Goal: Information Seeking & Learning: Learn about a topic

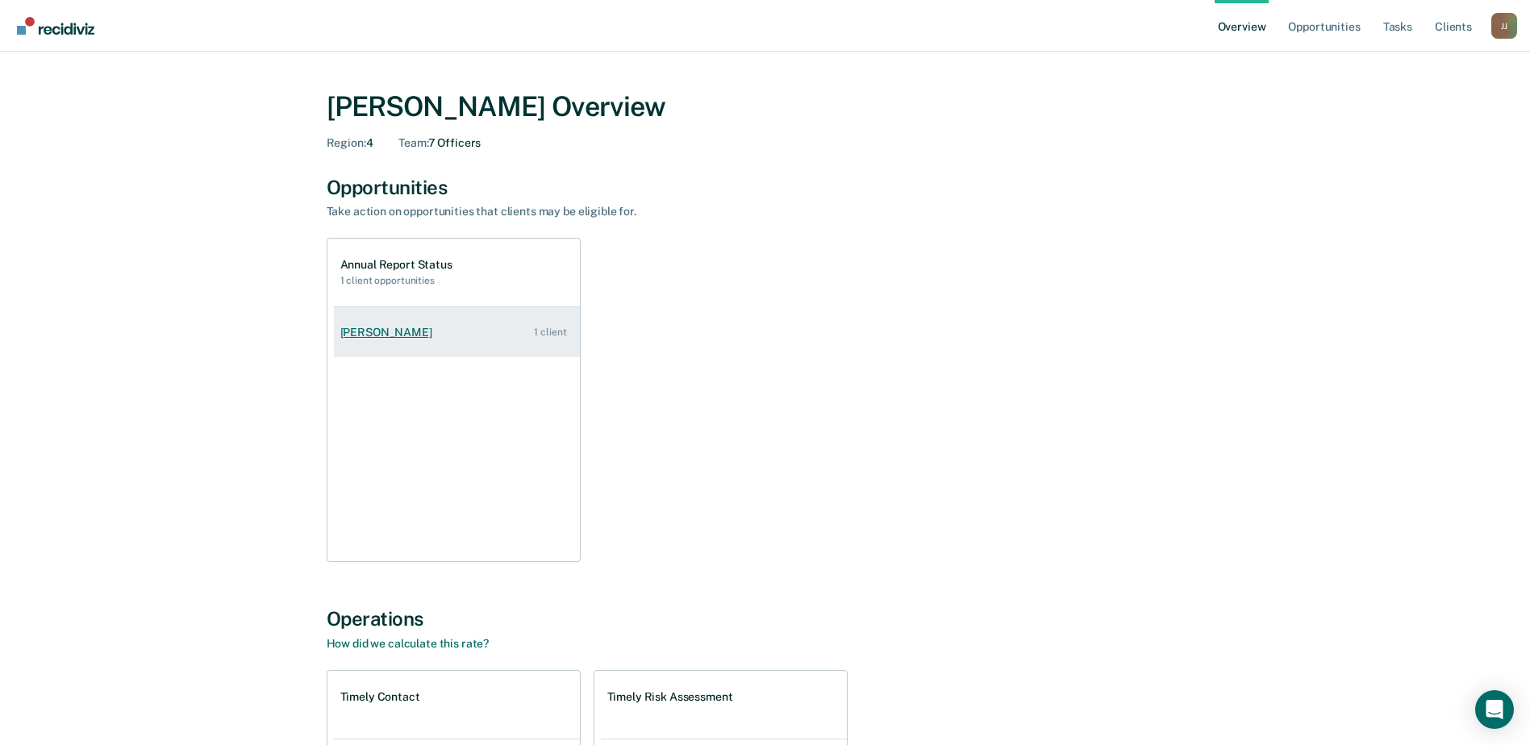
click at [340, 340] on div "[PERSON_NAME]" at bounding box center [389, 333] width 98 height 14
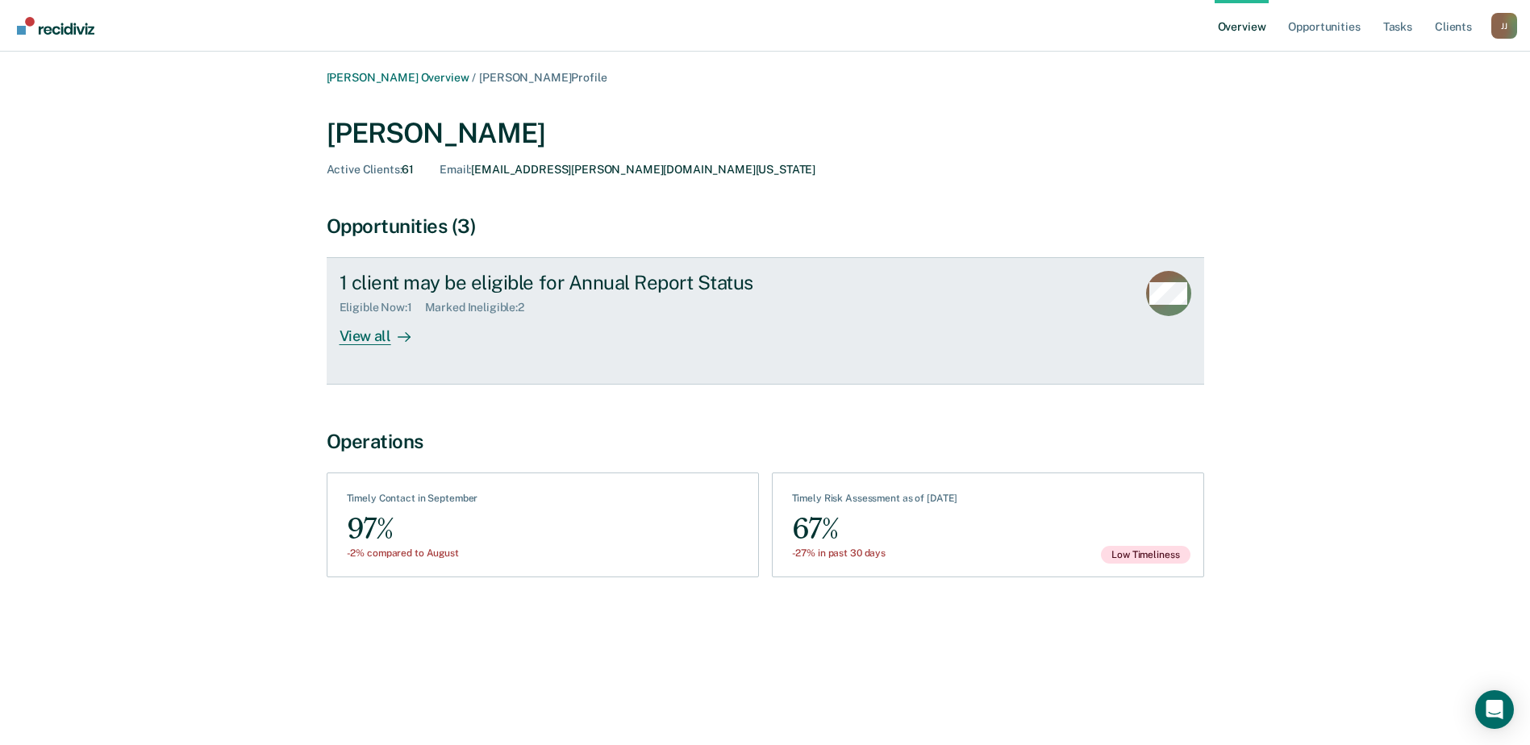
click at [340, 346] on div "View all" at bounding box center [385, 330] width 90 height 31
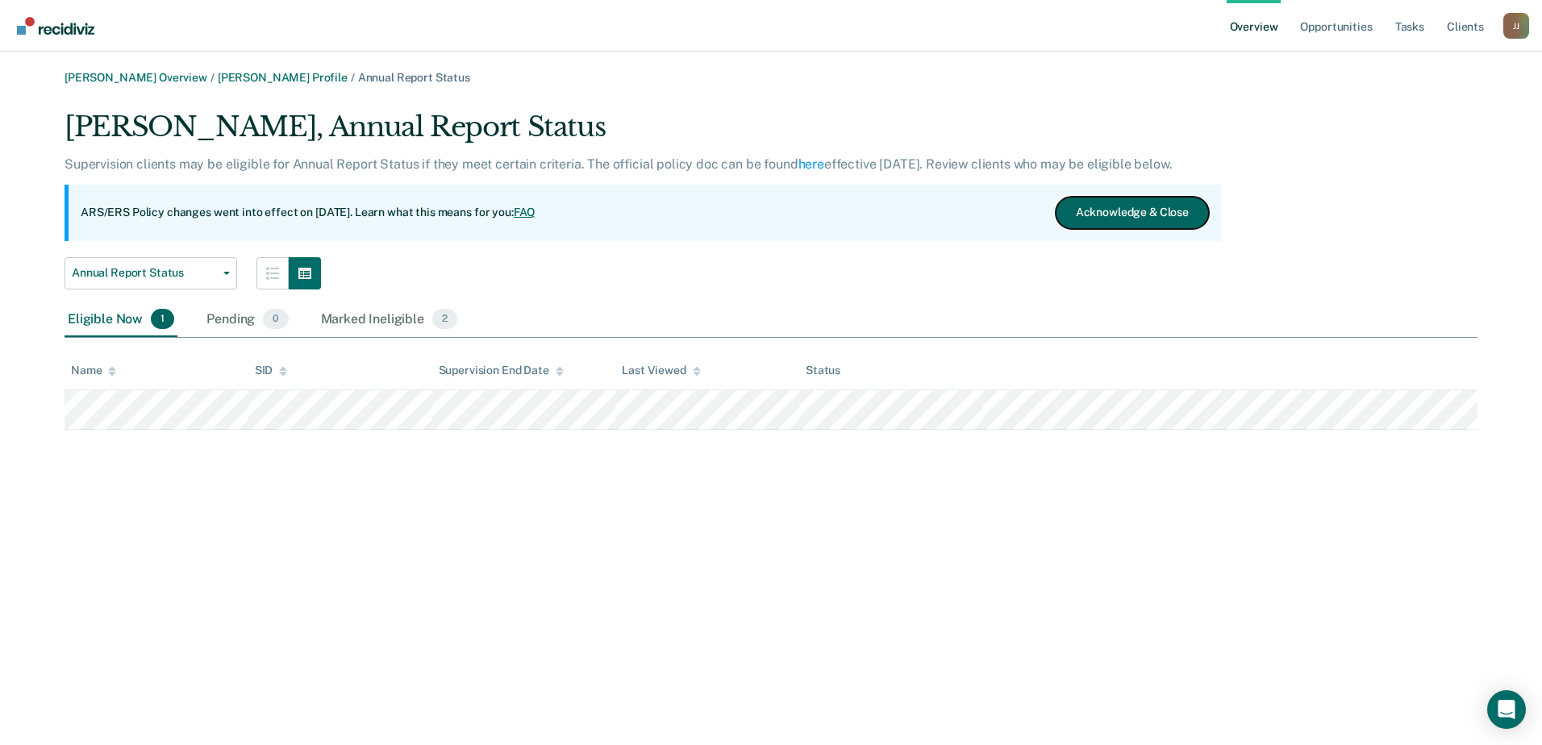
click at [1093, 229] on button "Acknowledge & Close" at bounding box center [1132, 213] width 153 height 32
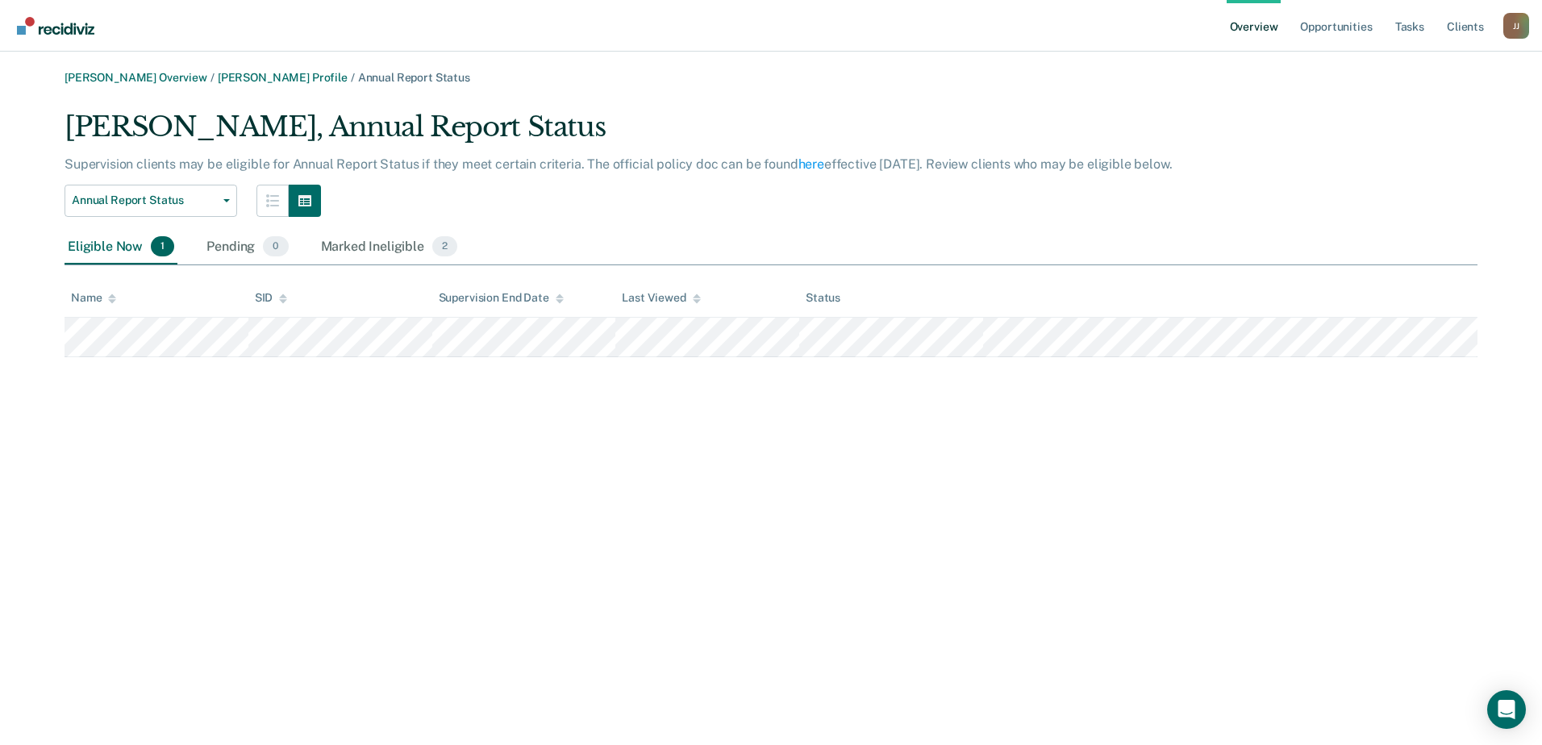
click at [164, 265] on div "Eligible Now 1" at bounding box center [121, 247] width 113 height 35
click at [1227, 48] on link "Overview" at bounding box center [1254, 26] width 55 height 52
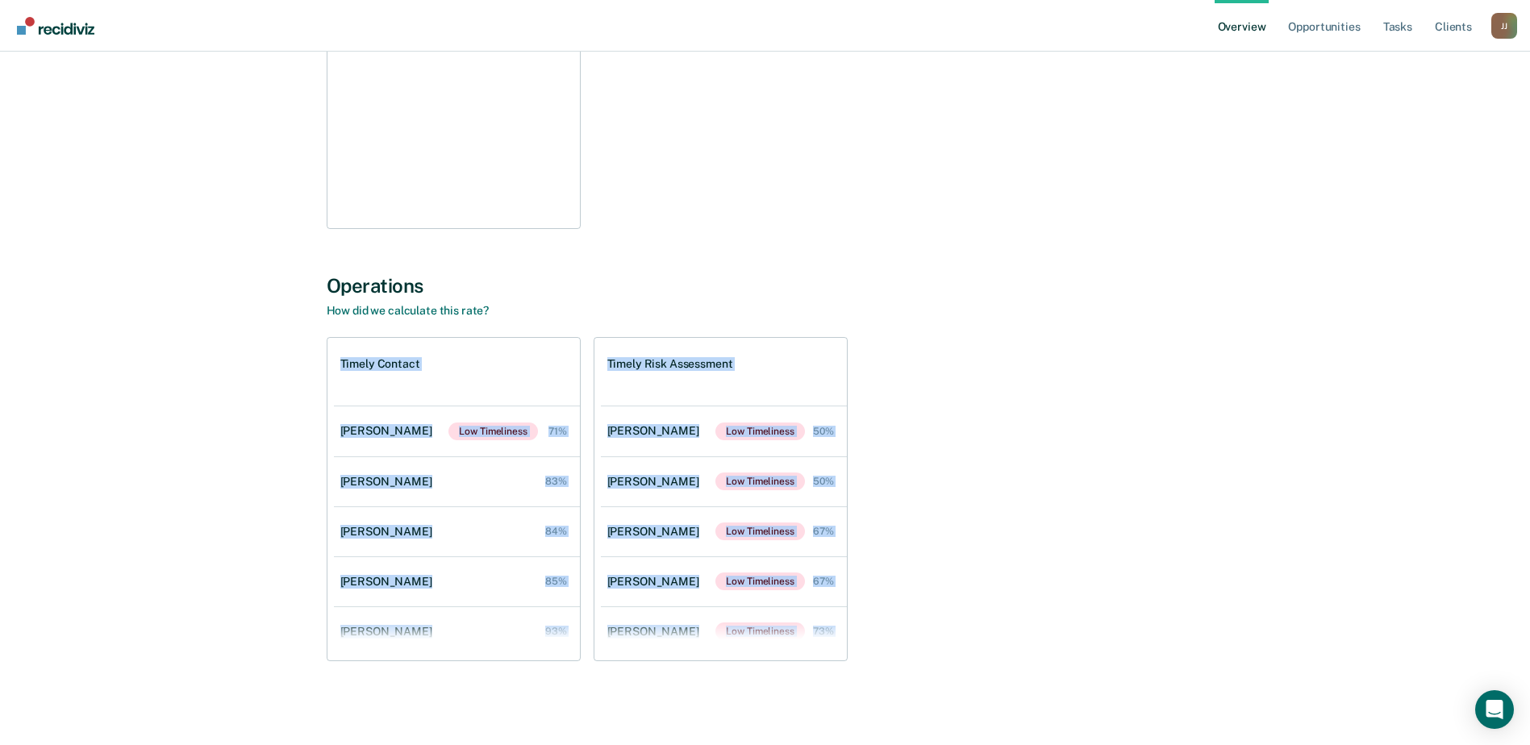
scroll to position [823, 0]
drag, startPoint x: 91, startPoint y: 277, endPoint x: 841, endPoint y: 661, distance: 842.3
click at [841, 661] on div "Operations How did we calculate this rate? Timely Contact [PERSON_NAME] Low Tim…" at bounding box center [766, 483] width 878 height 419
drag, startPoint x: 841, startPoint y: 661, endPoint x: 793, endPoint y: 586, distance: 89.3
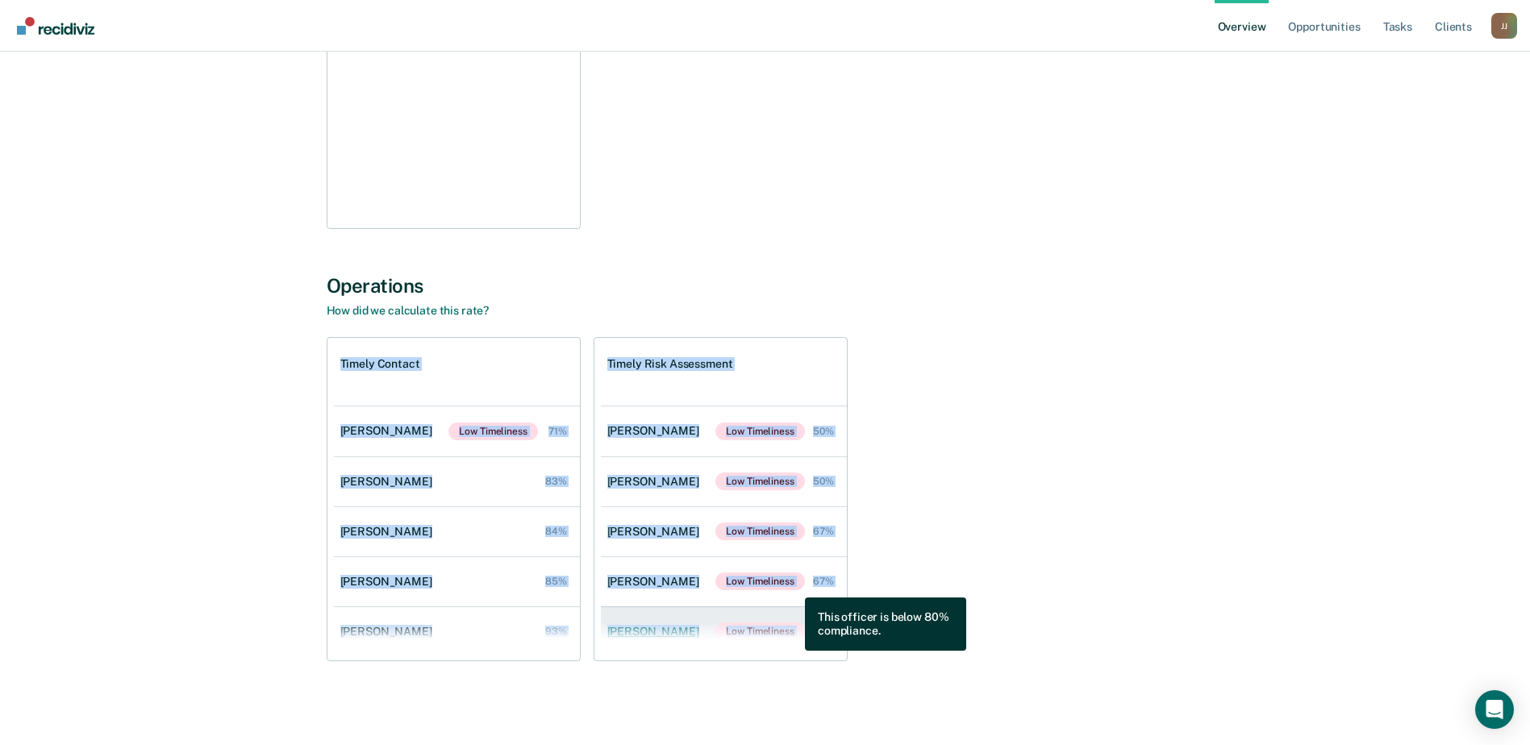
copy div "Timely Contact [PERSON_NAME] Low Timeliness 71% [PERSON_NAME] 83% [PERSON_NAME]…"
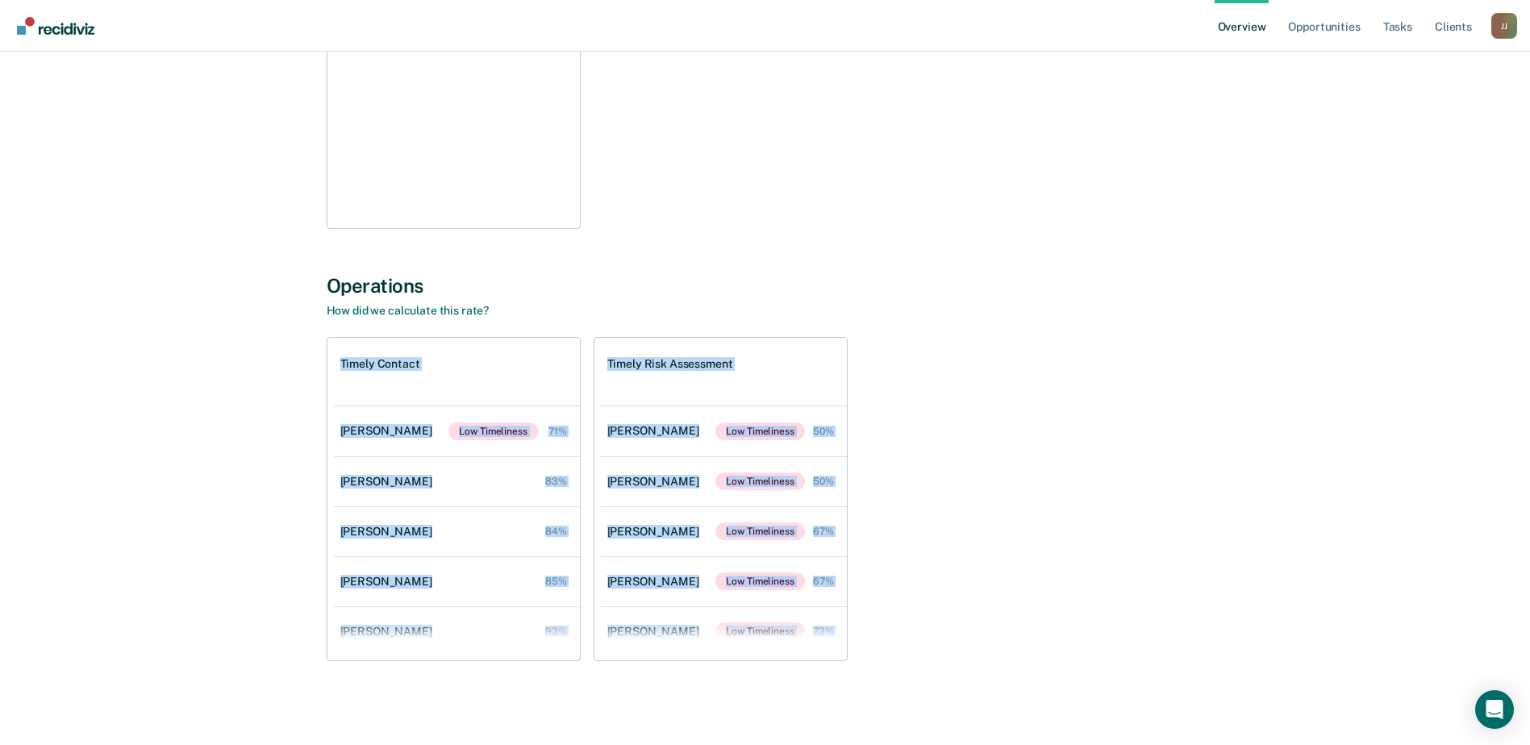
click at [1163, 337] on div "Timely Contact [PERSON_NAME] Low Timeliness 71% [PERSON_NAME] 83% [PERSON_NAME]…" at bounding box center [766, 499] width 878 height 324
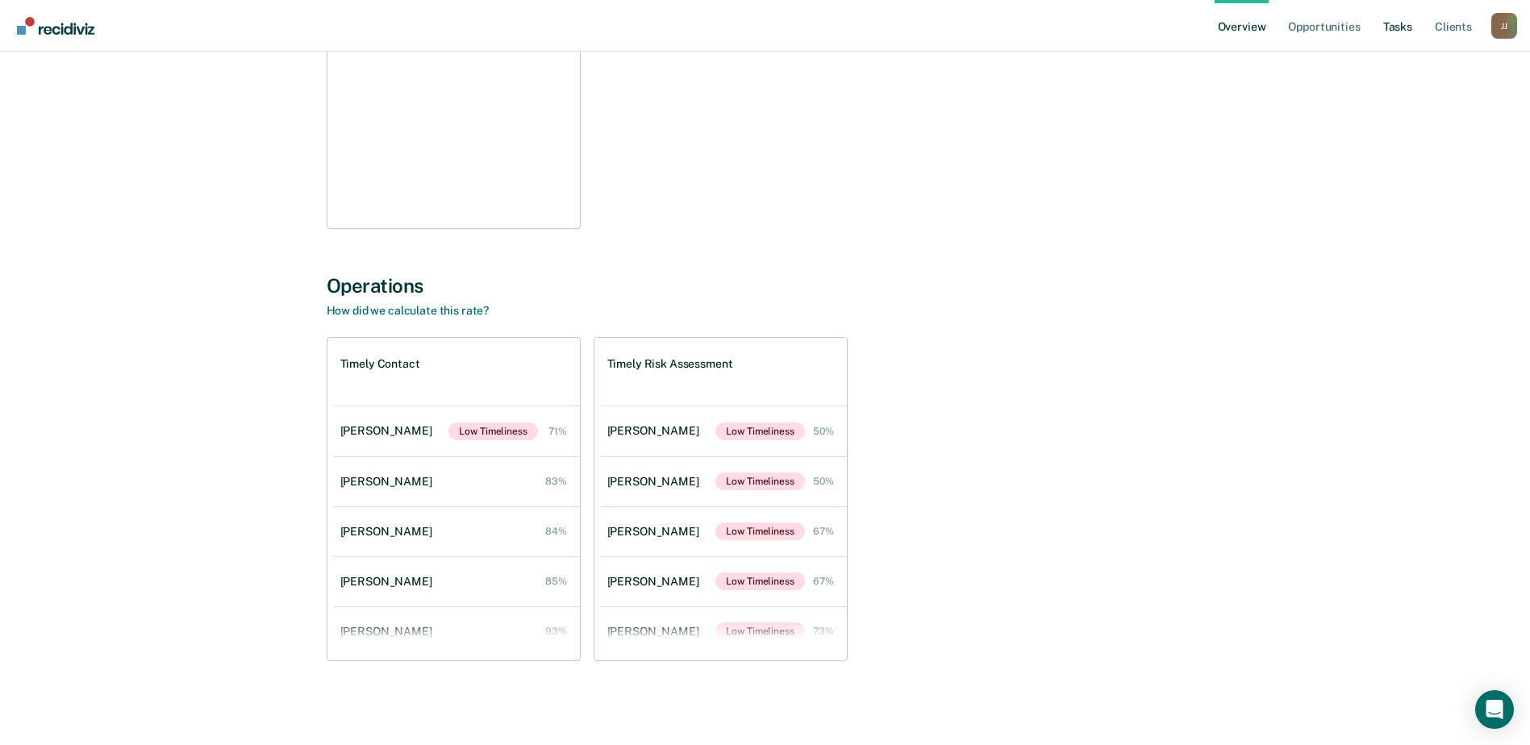
click at [1380, 36] on link "Tasks" at bounding box center [1397, 26] width 35 height 52
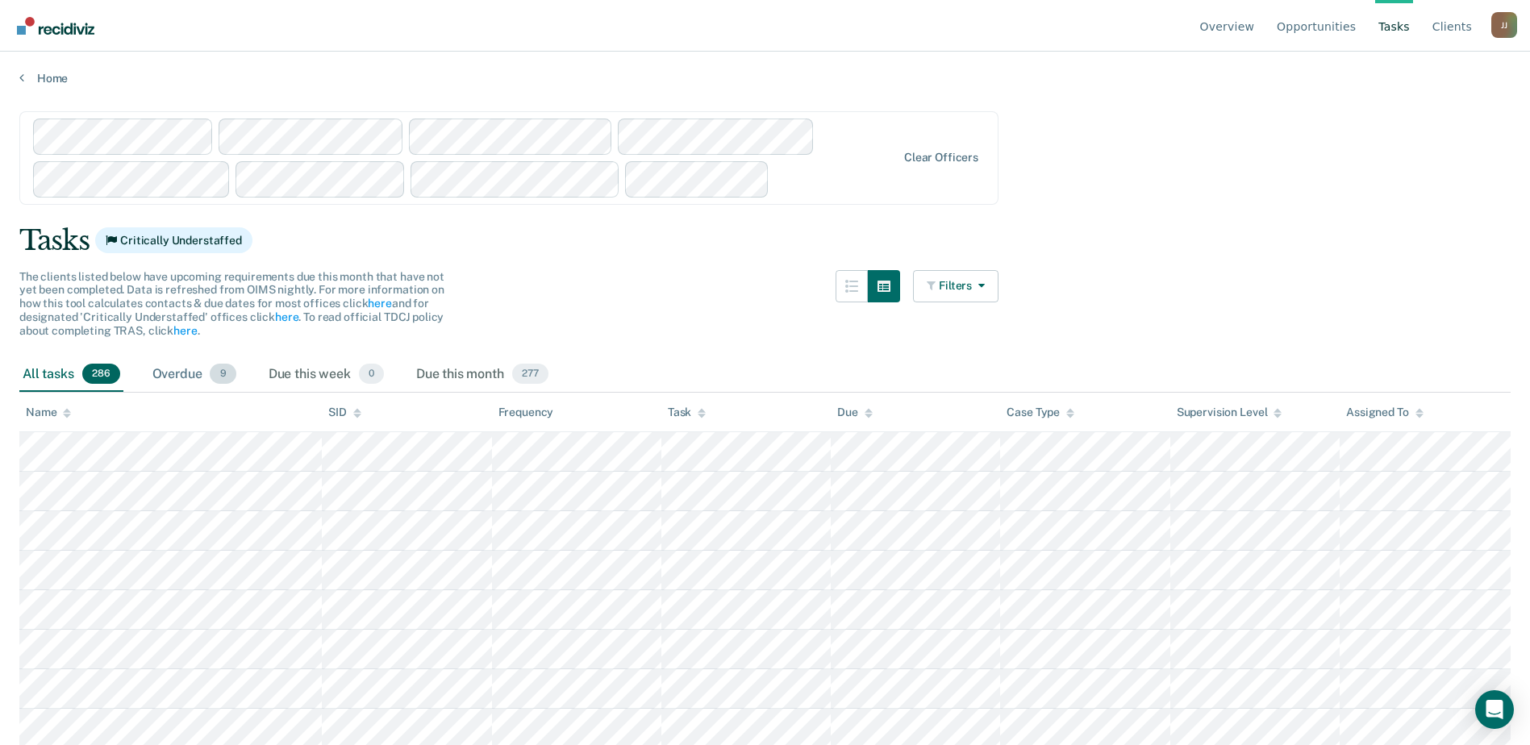
click at [240, 393] on div "Overdue 9" at bounding box center [194, 374] width 90 height 35
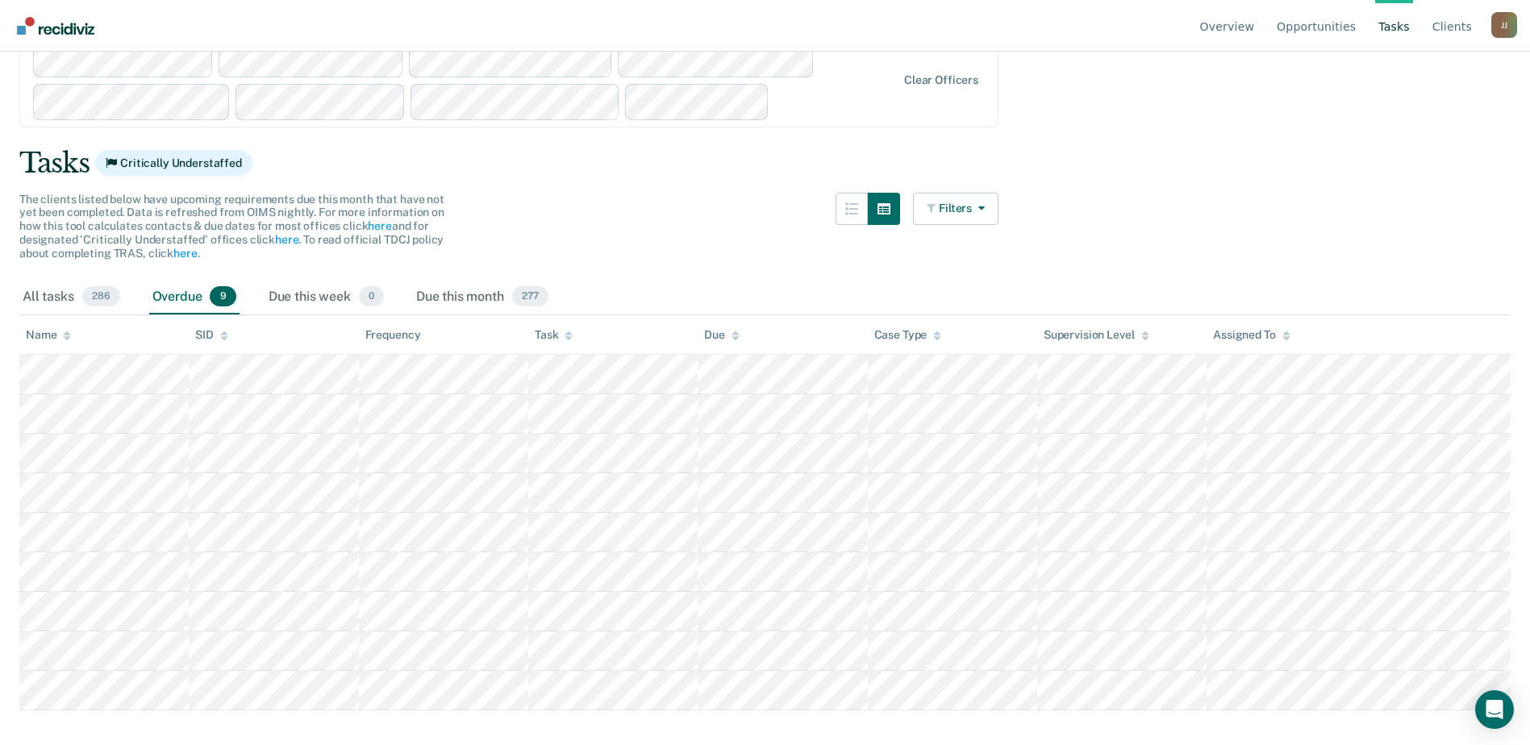
scroll to position [398, 0]
drag, startPoint x: 44, startPoint y: 181, endPoint x: 194, endPoint y: 195, distance: 150.6
click at [189, 315] on th "Name" at bounding box center [103, 335] width 169 height 40
click at [1326, 668] on html "Looks like you’re using Internet Explorer 11. For faster loading and a better e…" at bounding box center [765, 295] width 1530 height 745
click at [1088, 280] on div "All tasks 286 Overdue 9 Due this week 0 Due this month 277" at bounding box center [764, 297] width 1491 height 35
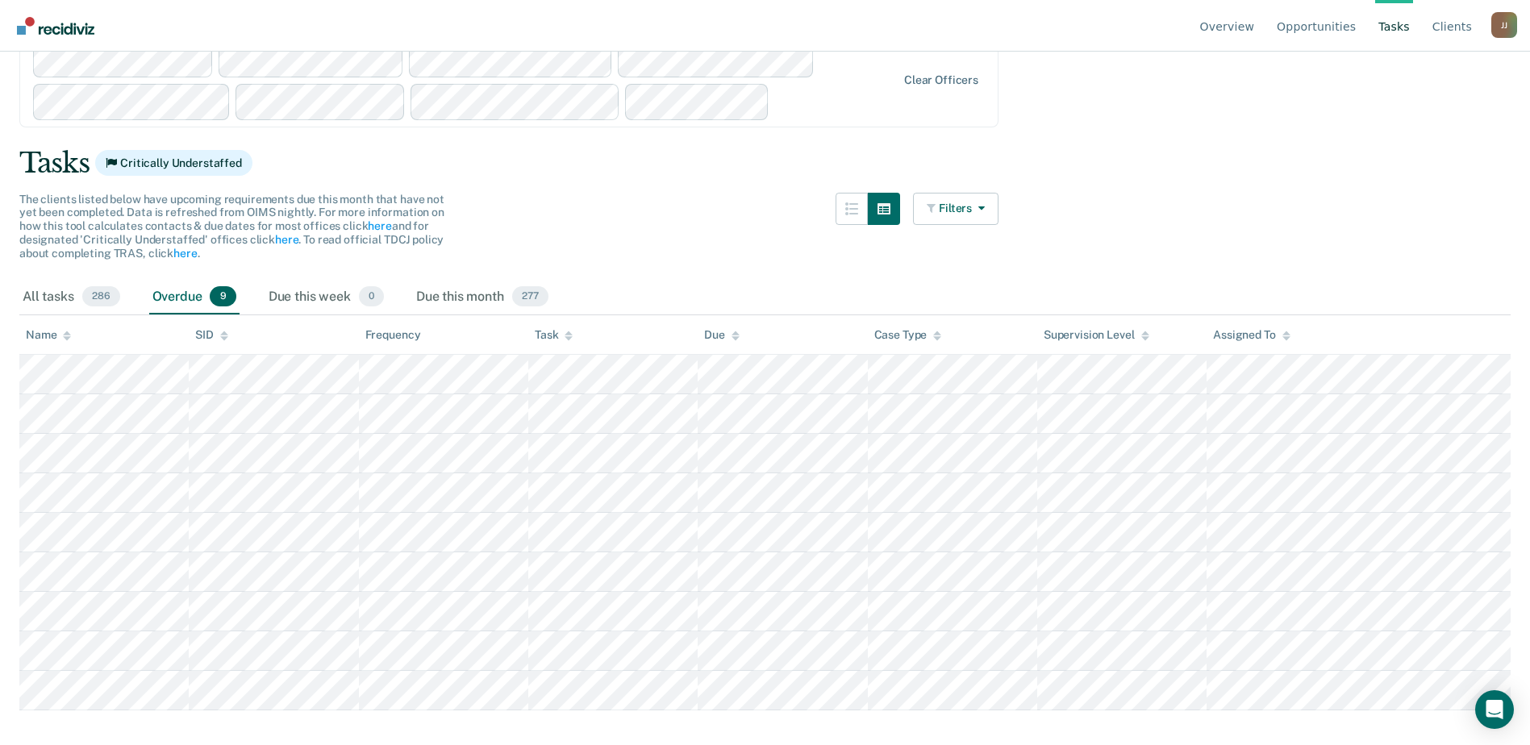
click at [1370, 489] on tbody at bounding box center [764, 533] width 1491 height 356
click at [387, 280] on div "Due this week 0" at bounding box center [326, 297] width 122 height 35
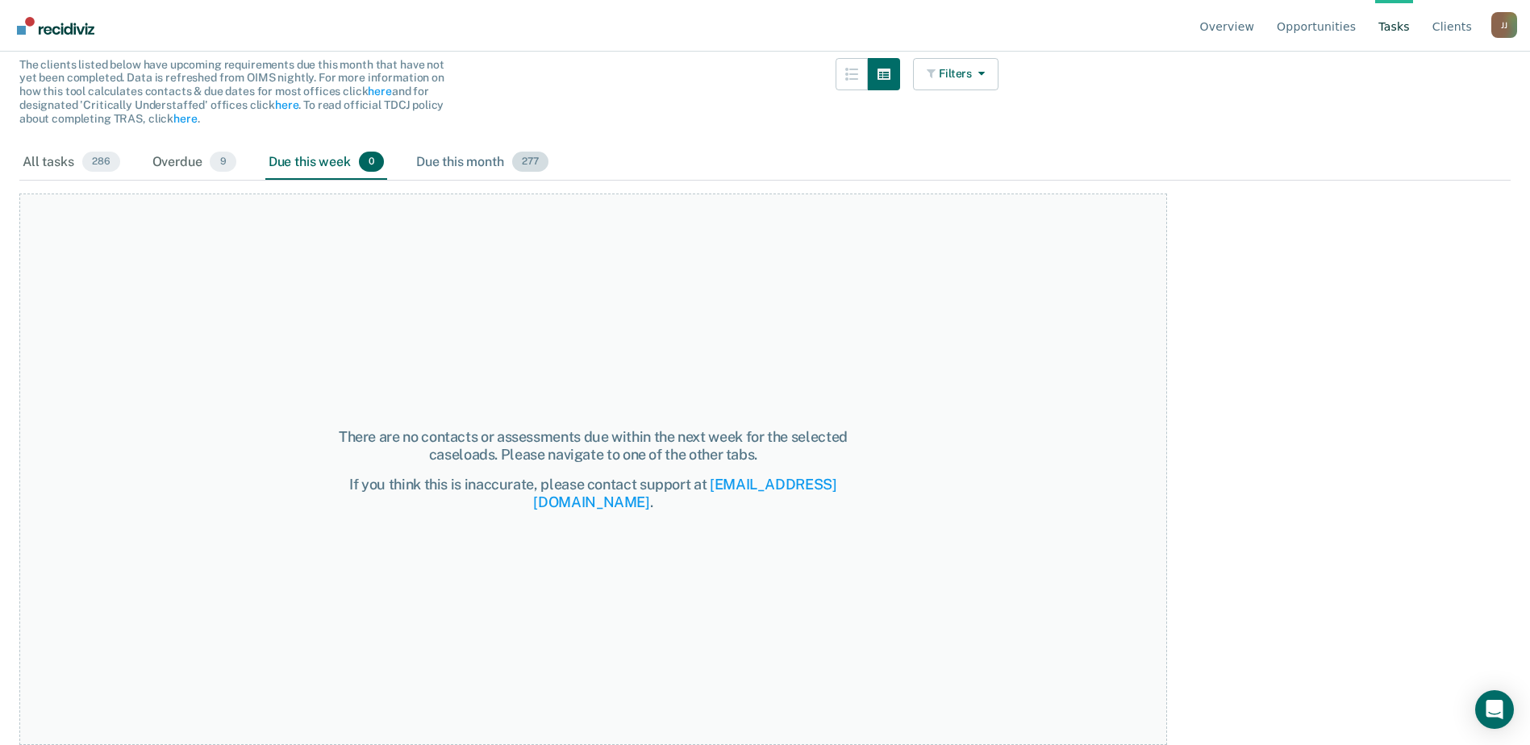
click at [552, 181] on div "Due this month 277" at bounding box center [482, 162] width 139 height 35
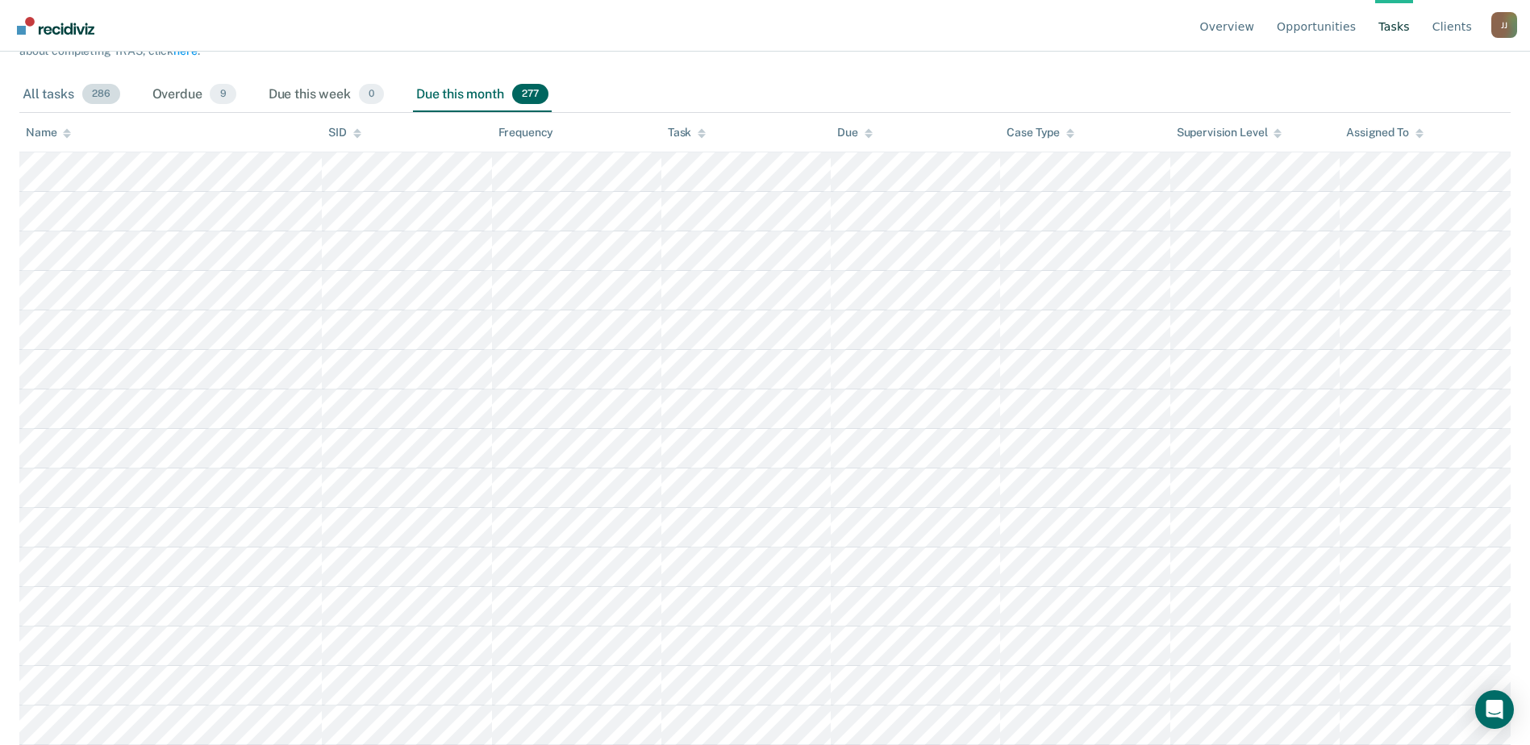
click at [113, 113] on div "All tasks 286" at bounding box center [71, 94] width 104 height 35
click at [1245, 45] on link "Overview" at bounding box center [1227, 26] width 61 height 52
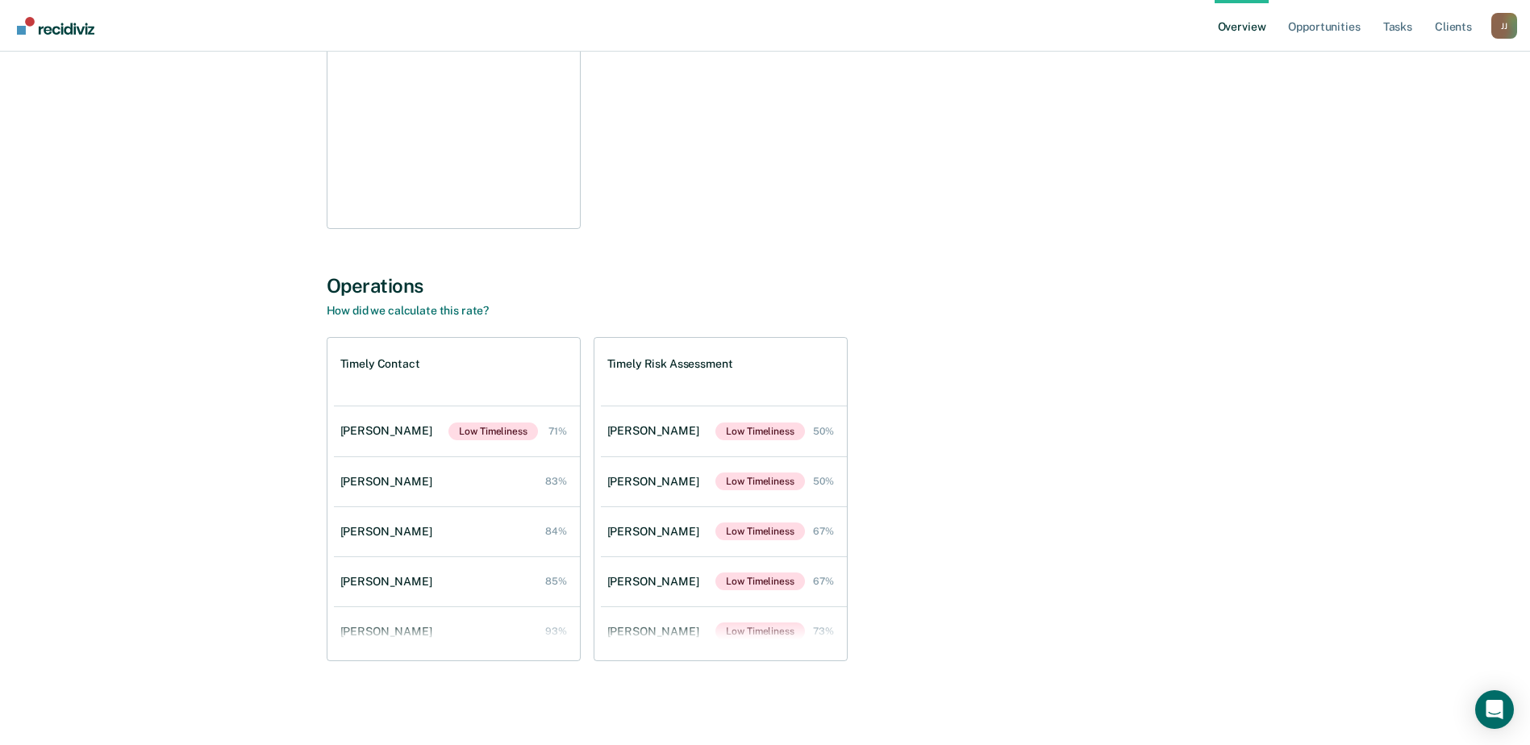
scroll to position [823, 0]
click at [1380, 41] on link "Tasks" at bounding box center [1397, 26] width 35 height 52
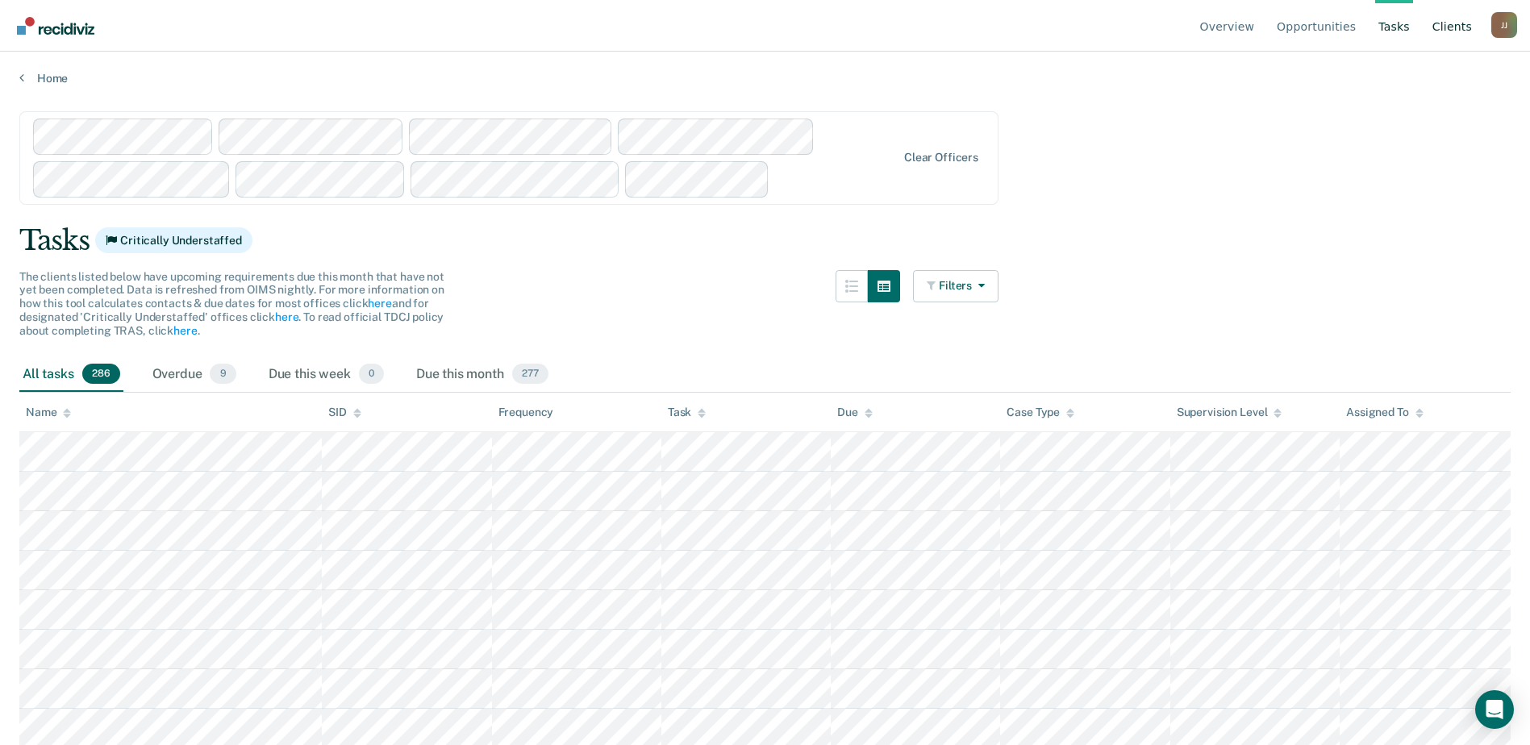
click at [1435, 44] on link "Client s" at bounding box center [1452, 26] width 46 height 52
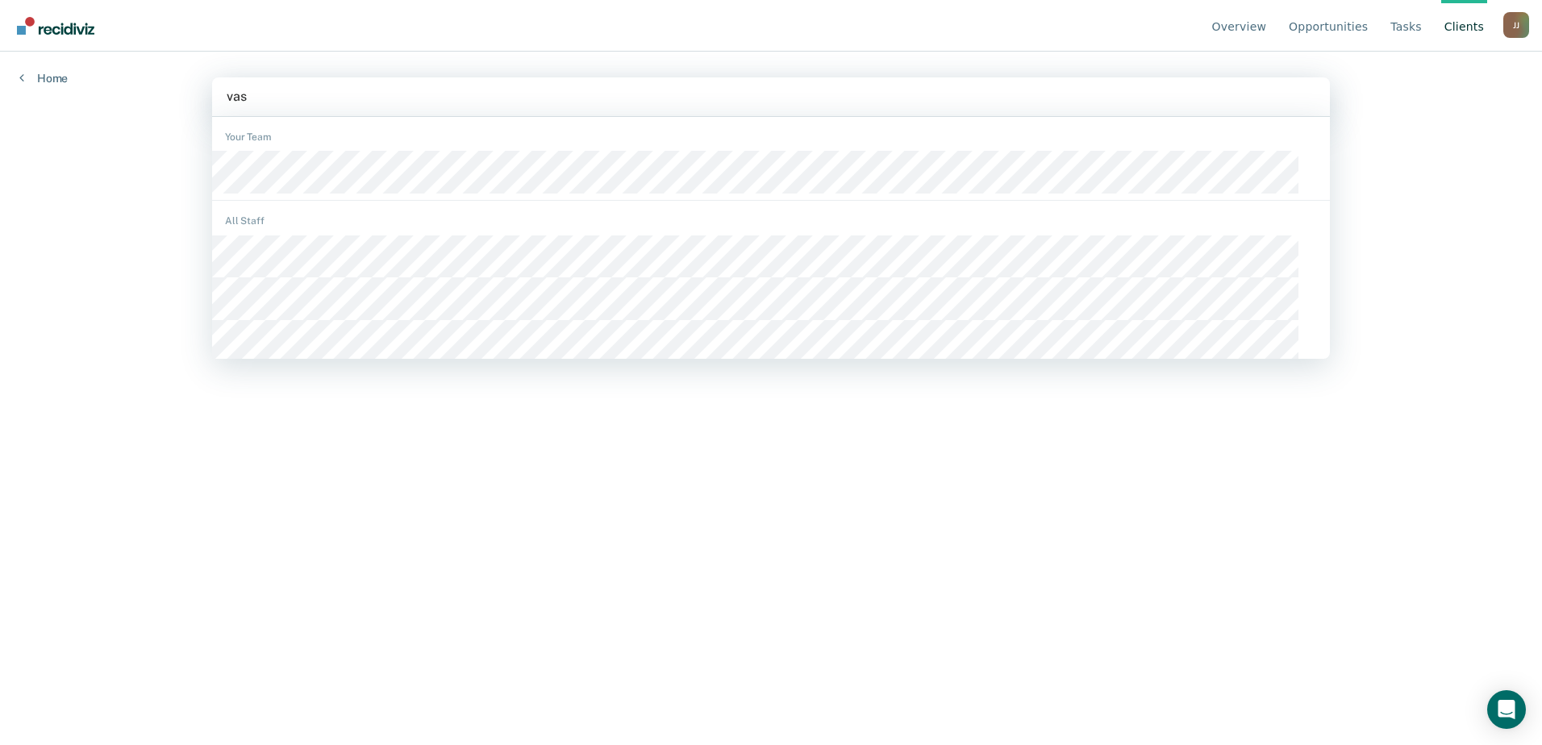
type input "vasq"
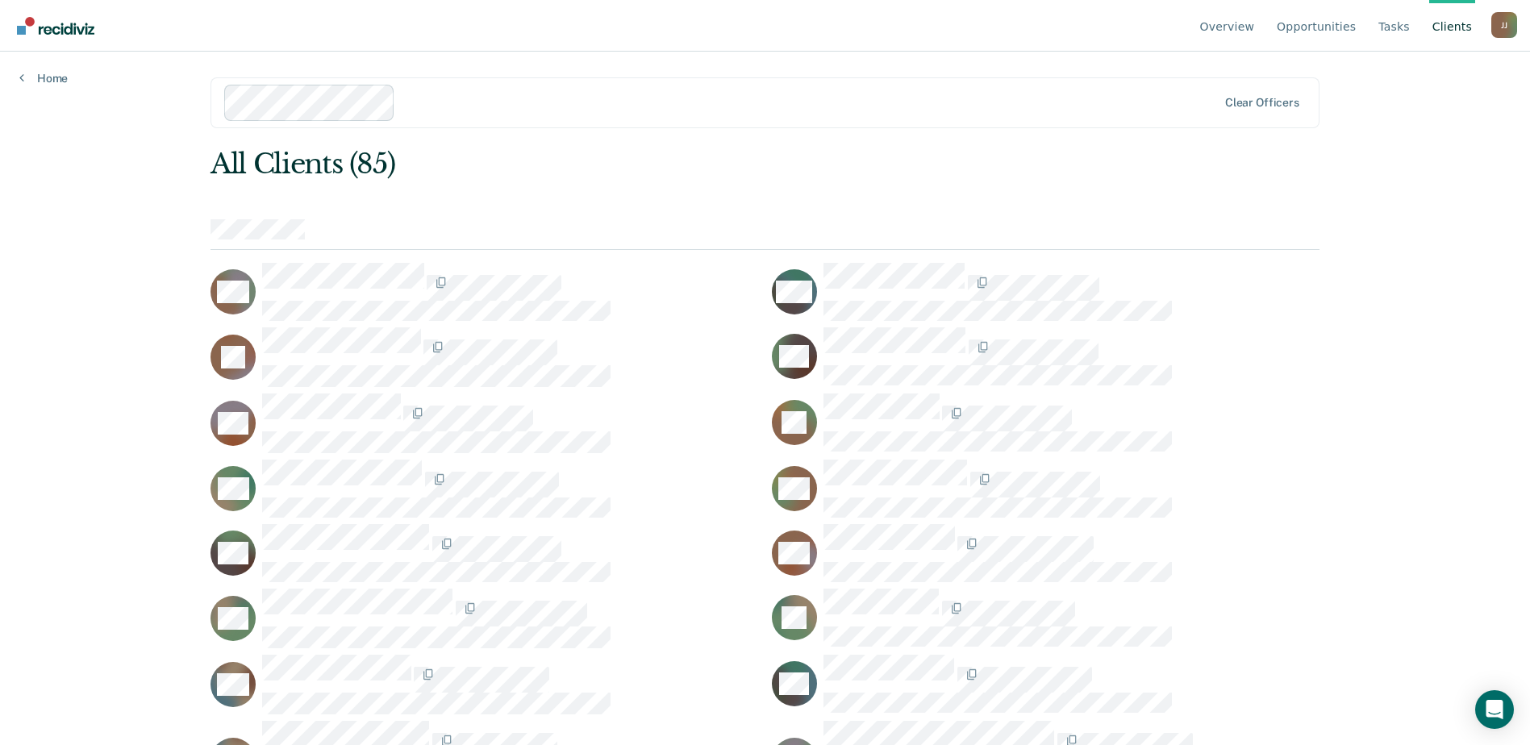
scroll to position [349, 0]
